Goal: Task Accomplishment & Management: Use online tool/utility

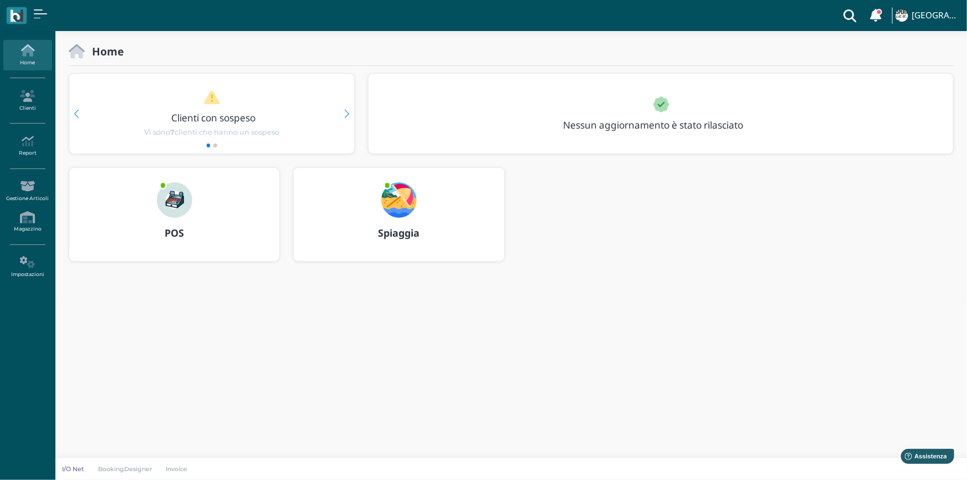
click at [394, 233] on b "Spiaggia" at bounding box center [399, 232] width 42 height 13
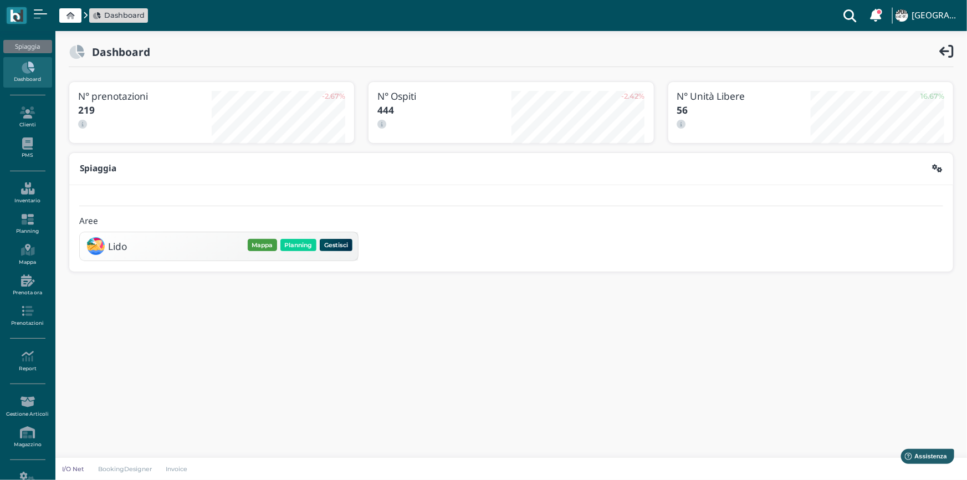
click at [266, 242] on button "Mappa" at bounding box center [262, 245] width 29 height 12
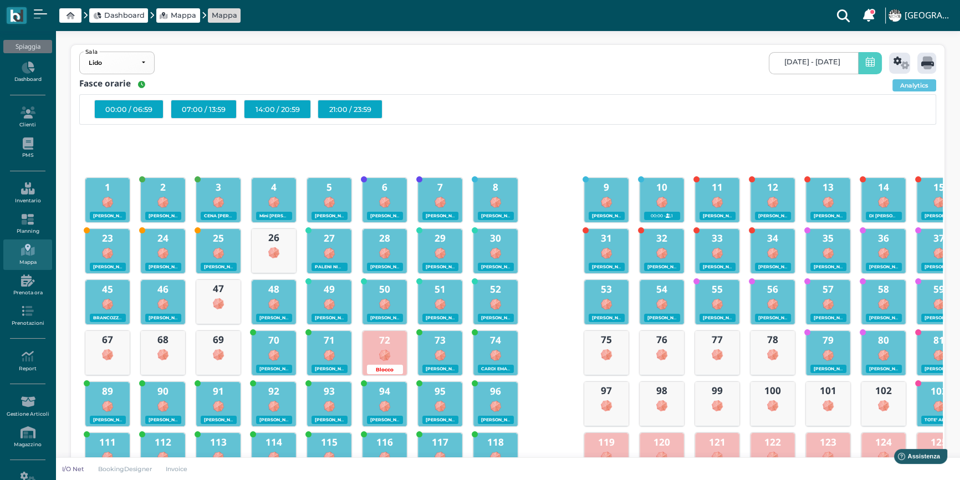
click at [862, 64] on span at bounding box center [870, 63] width 24 height 22
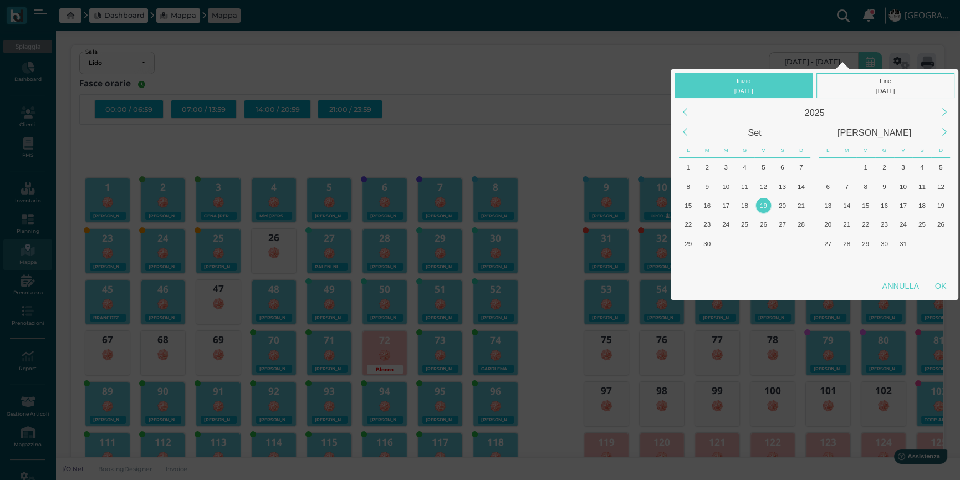
click at [764, 203] on div "19" at bounding box center [763, 205] width 15 height 15
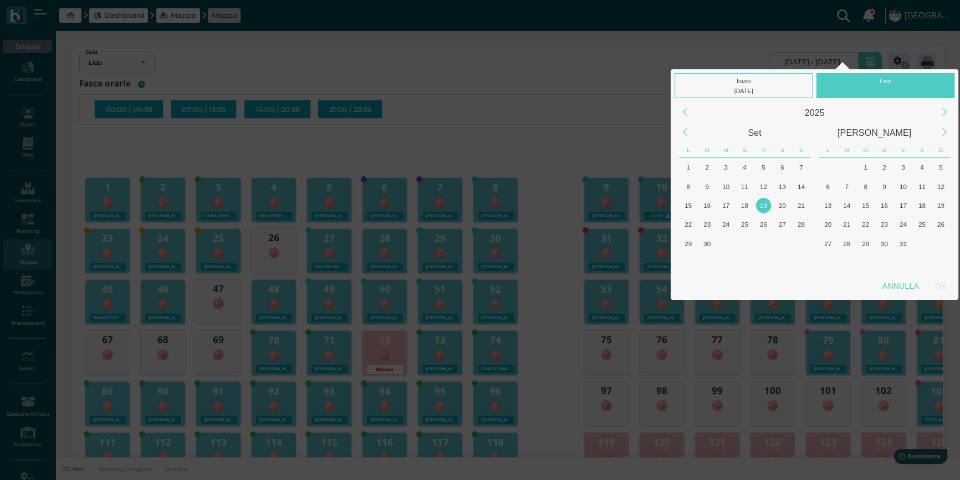
click at [764, 203] on div "19" at bounding box center [763, 205] width 15 height 15
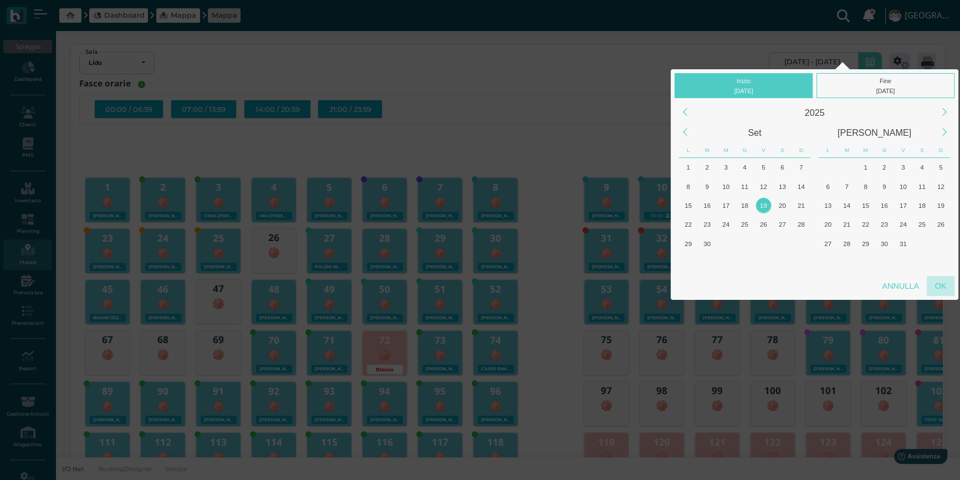
click at [938, 283] on div "OK" at bounding box center [941, 286] width 28 height 20
type input "19/09/2025 - 19/09/2025"
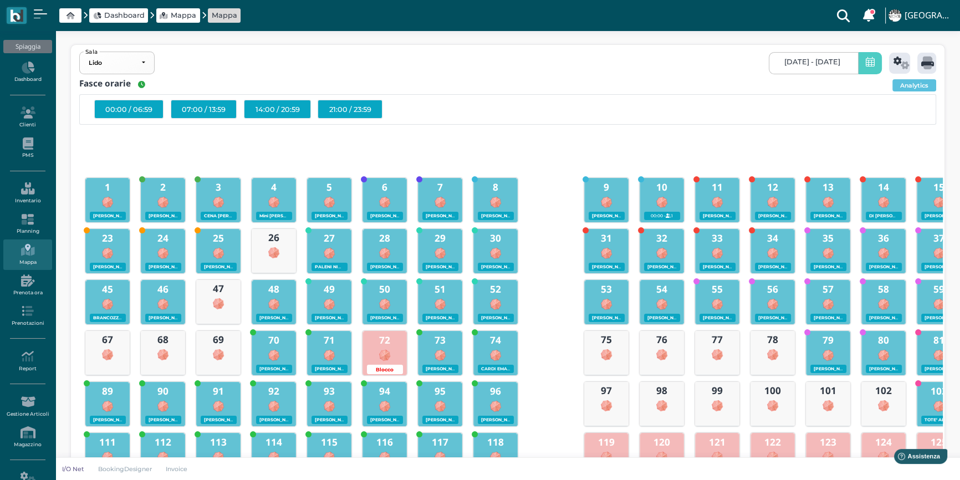
scroll to position [0, 99]
click at [898, 63] on icon at bounding box center [901, 63] width 16 height 13
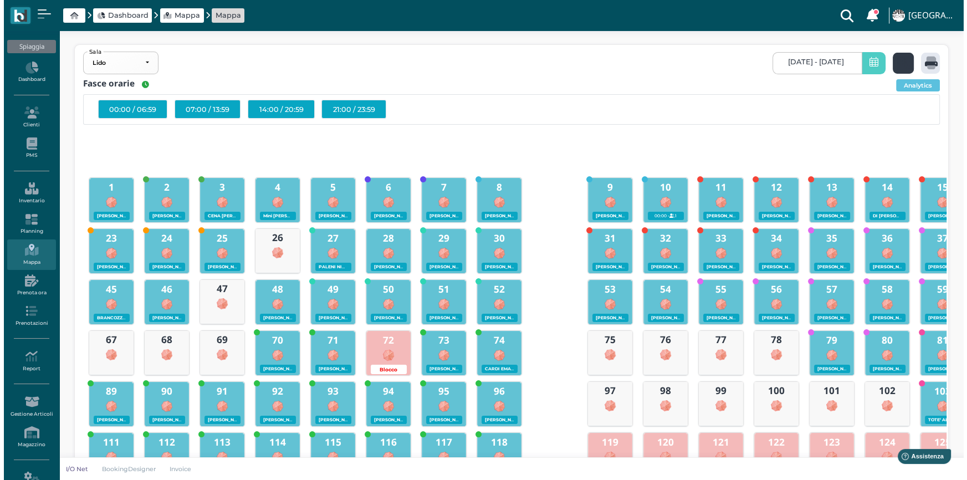
scroll to position [0, 0]
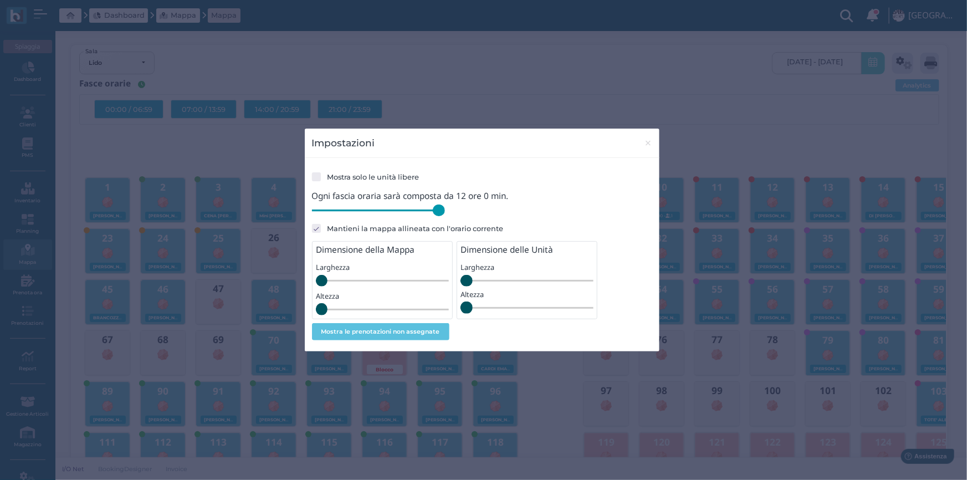
drag, startPoint x: 392, startPoint y: 214, endPoint x: 456, endPoint y: 216, distance: 63.8
type input "720"
click at [445, 216] on input "range" at bounding box center [378, 211] width 133 height 12
click at [648, 144] on span "×" at bounding box center [648, 143] width 8 height 14
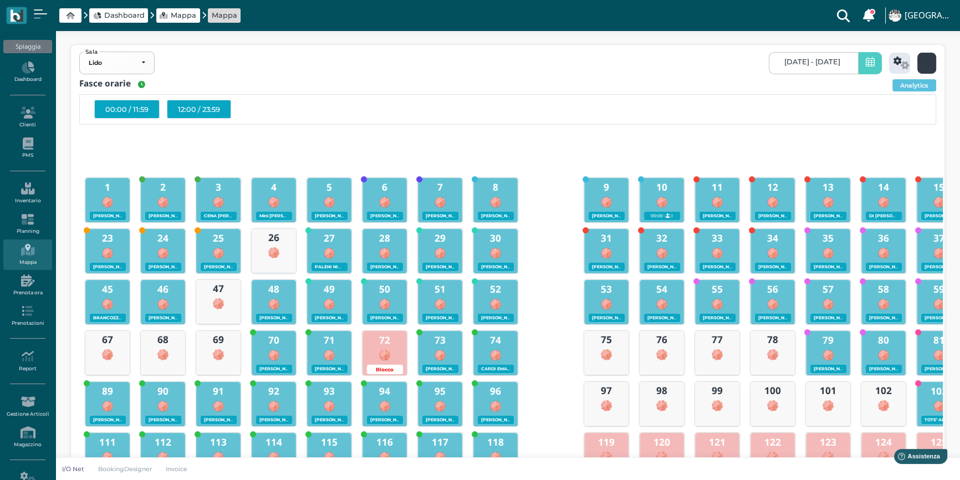
click at [921, 62] on icon at bounding box center [927, 63] width 13 height 13
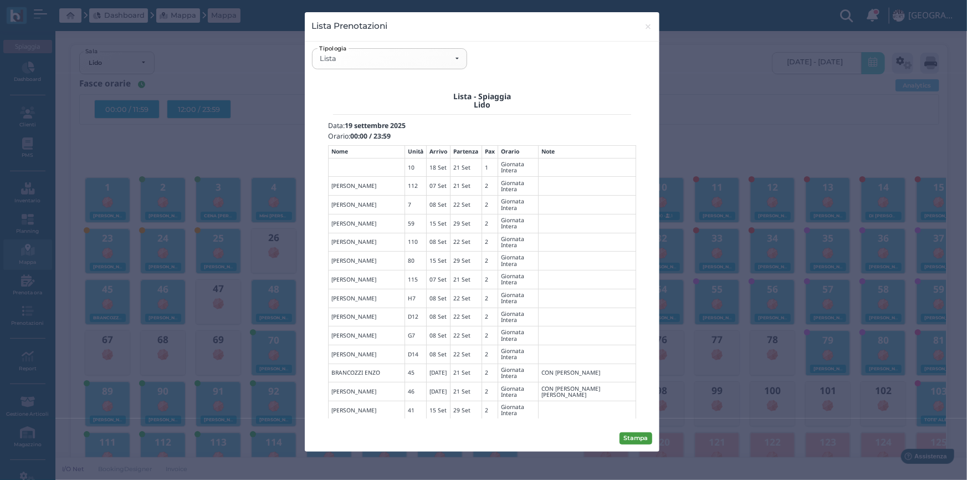
click at [638, 433] on button "Stampa" at bounding box center [636, 438] width 33 height 12
click at [454, 60] on div "Lista" at bounding box center [389, 58] width 139 height 9
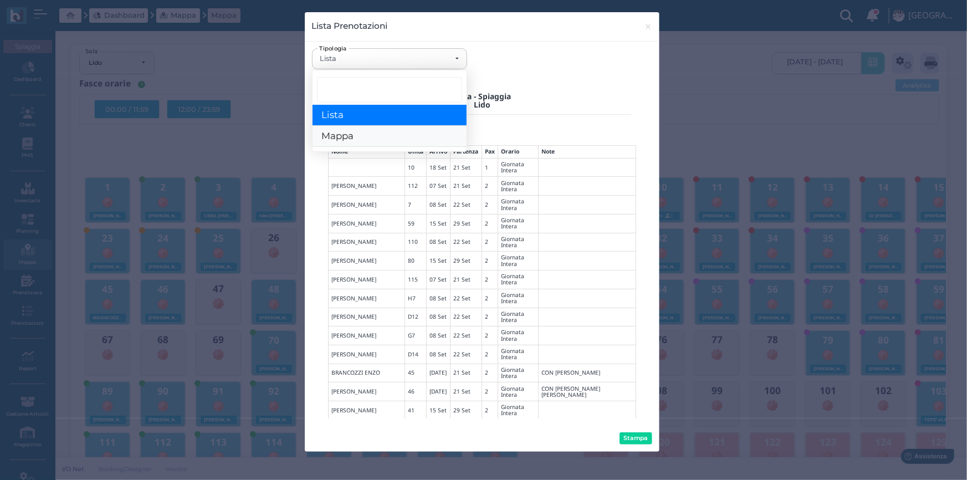
click at [345, 134] on span "Mappa" at bounding box center [337, 137] width 32 height 12
select select "map"
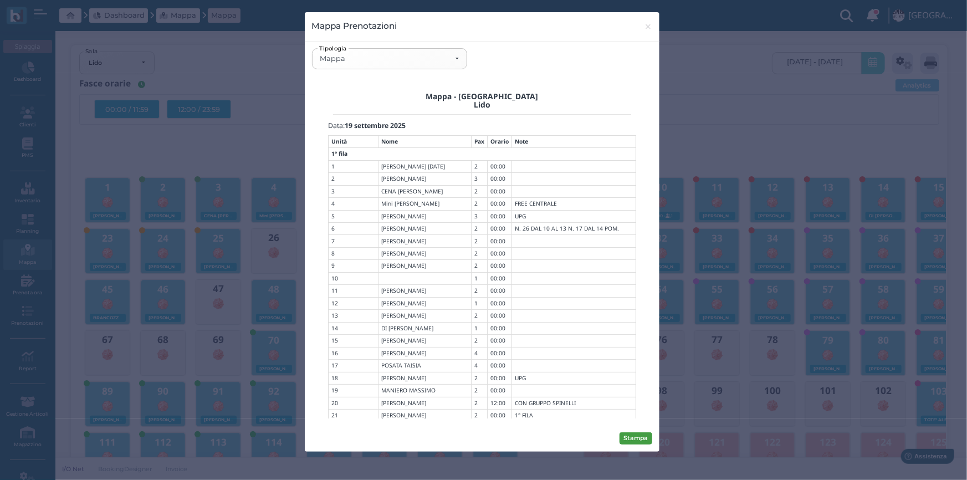
click at [632, 438] on button "Stampa" at bounding box center [636, 438] width 33 height 12
click at [643, 25] on button "× close" at bounding box center [648, 26] width 23 height 28
